Goal: Task Accomplishment & Management: Use online tool/utility

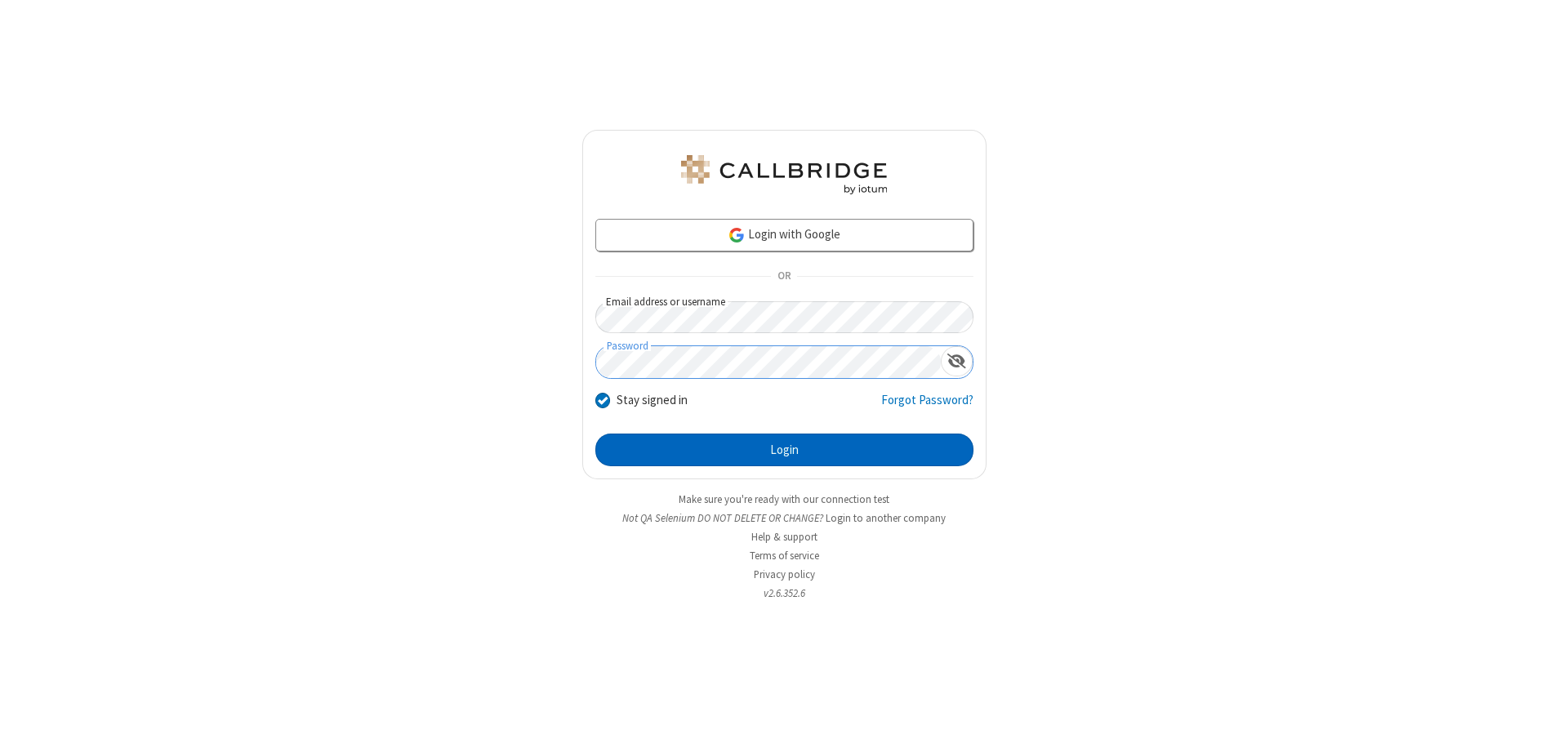
click at [784, 450] on button "Login" at bounding box center [784, 449] width 378 height 32
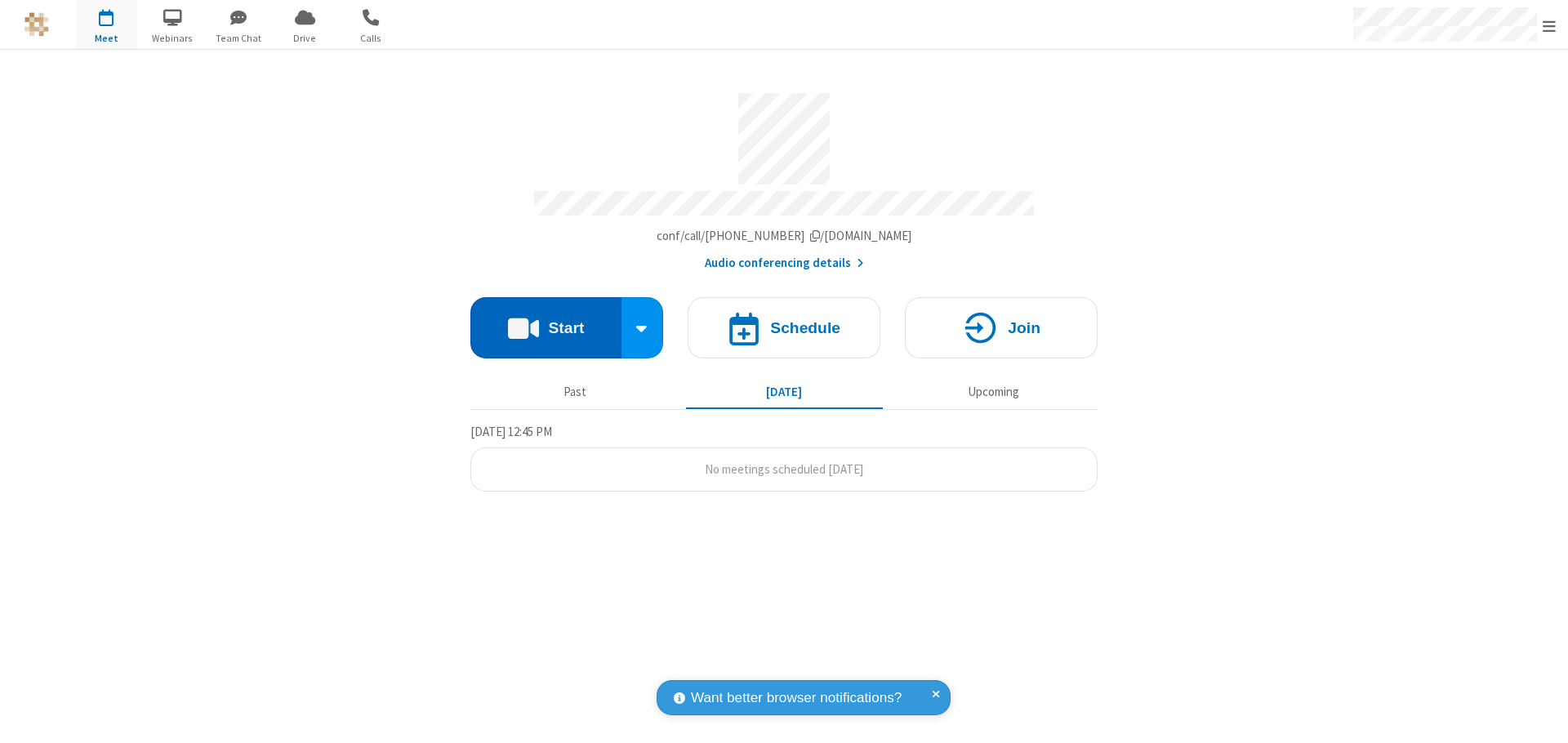
click at [546, 320] on button "Start" at bounding box center [547, 328] width 152 height 61
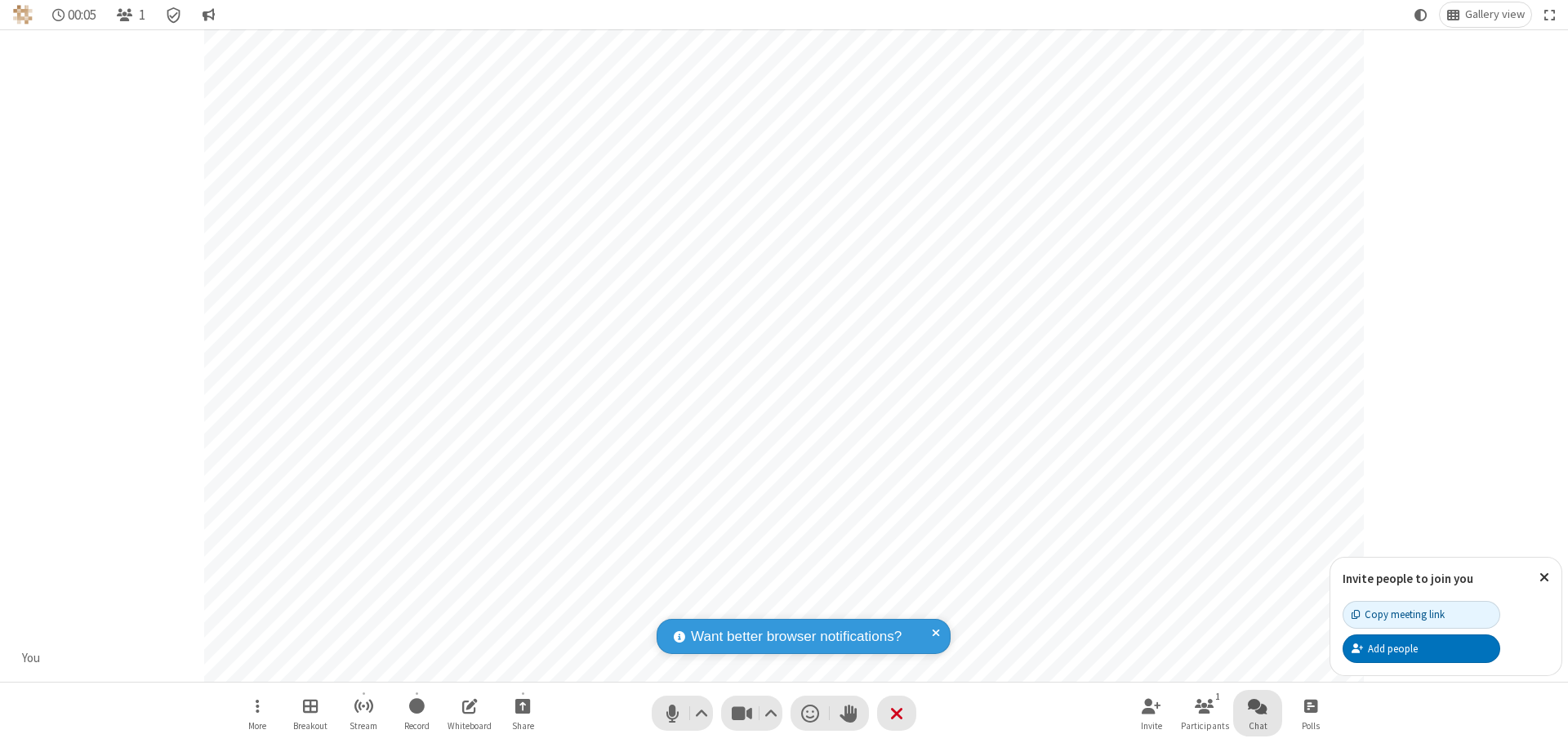
click at [1258, 706] on span "Open chat" at bounding box center [1257, 706] width 20 height 20
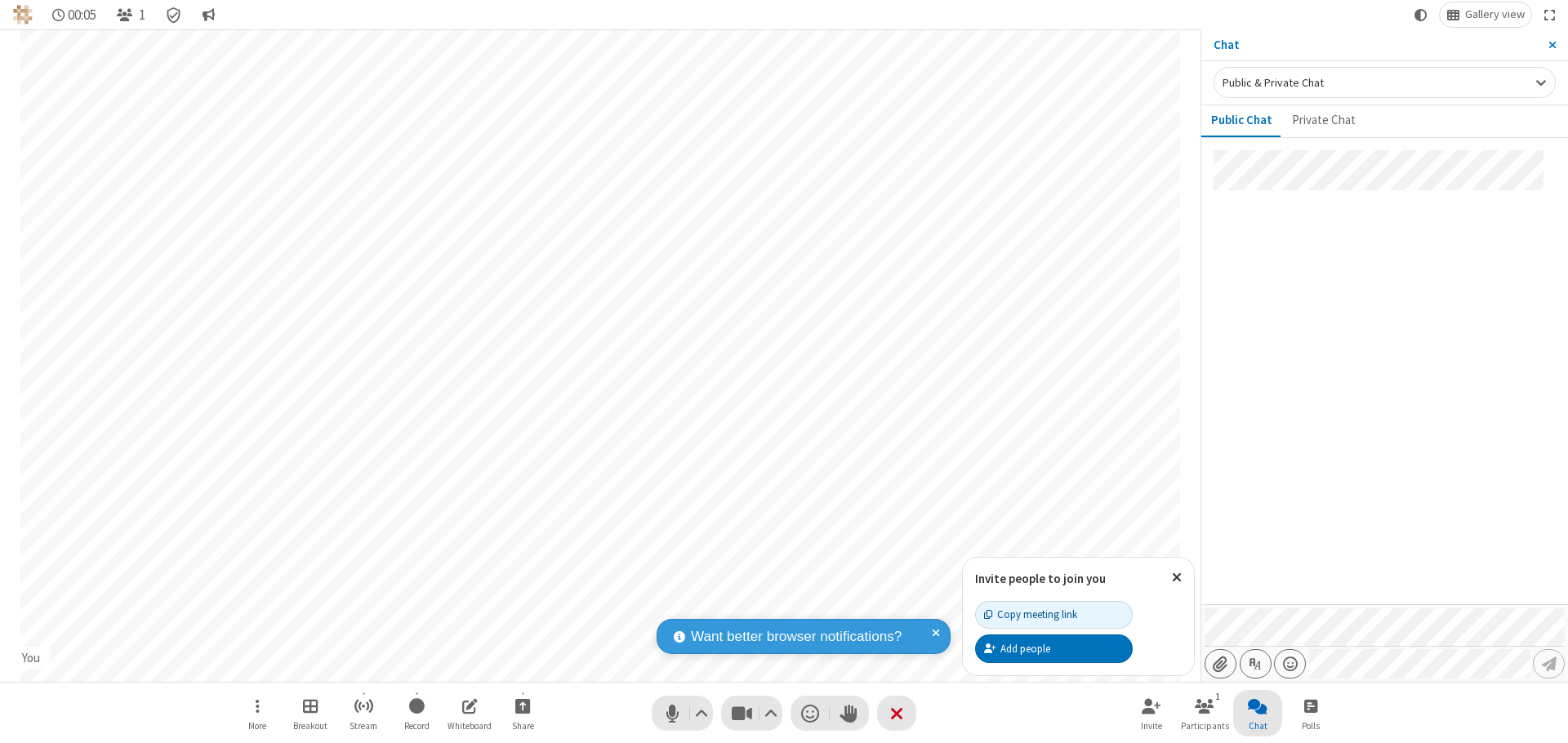
type input "C:\fakepath\doc_test.docx"
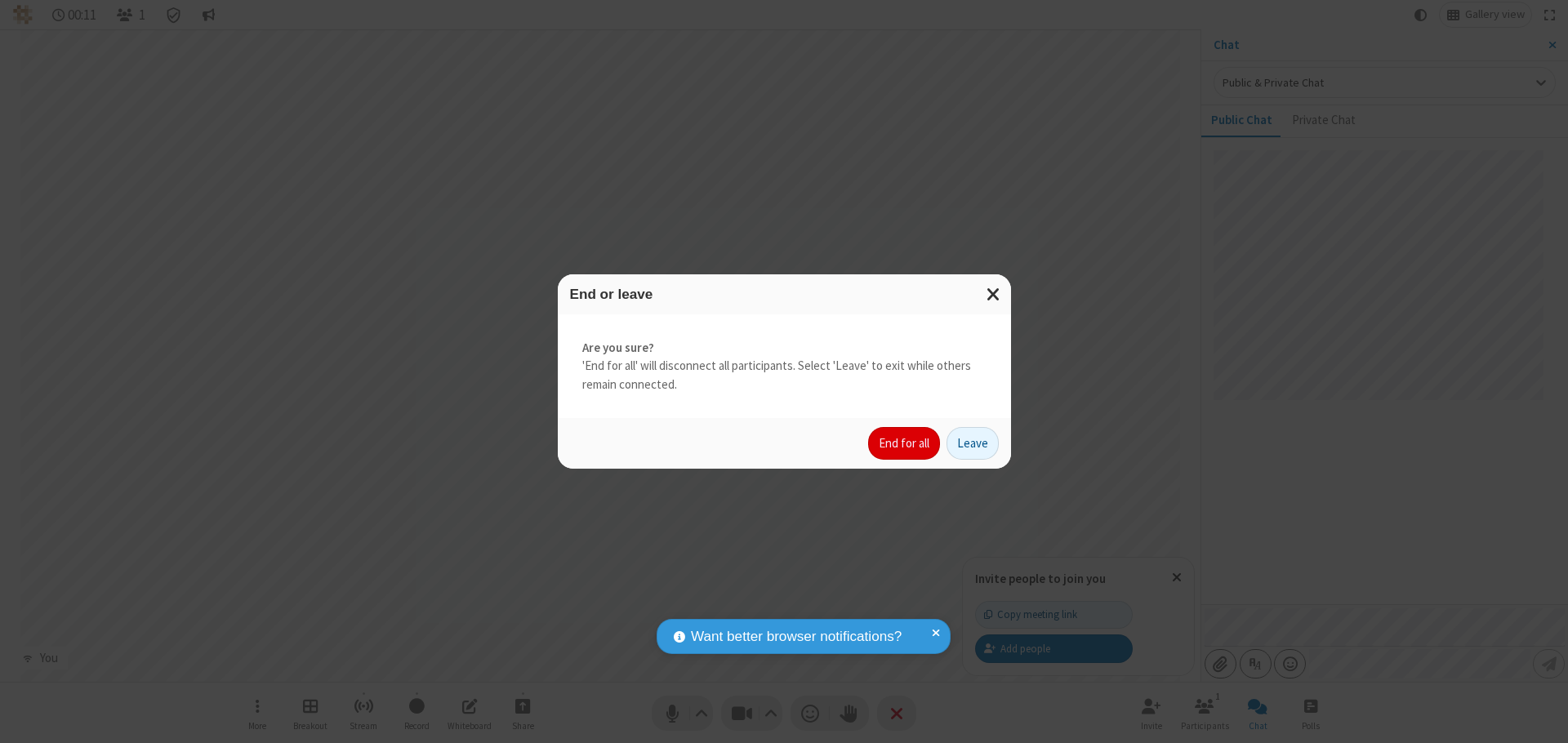
click at [905, 443] on button "End for all" at bounding box center [904, 443] width 72 height 32
